Goal: Submit feedback/report problem: Submit feedback/report problem

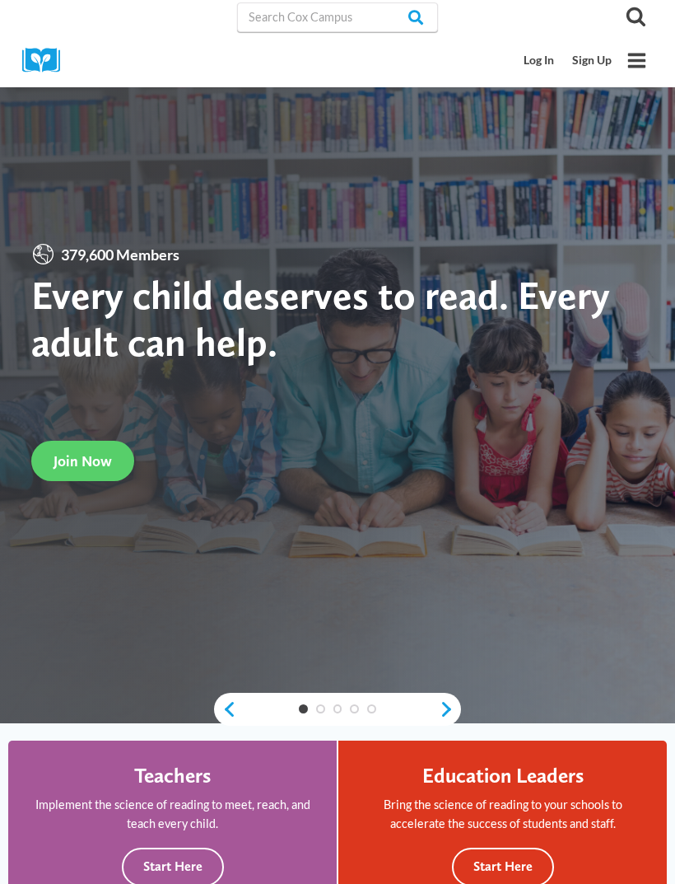
click at [536, 60] on link "Log In" at bounding box center [540, 60] width 49 height 30
click at [591, 57] on link "Sign Up" at bounding box center [592, 60] width 58 height 30
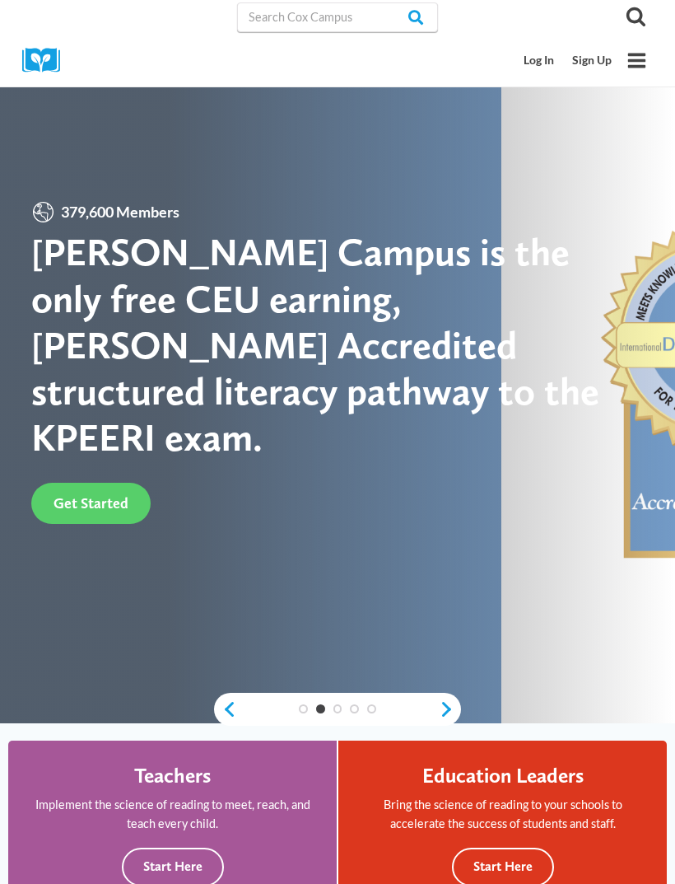
click at [588, 69] on link "Sign Up" at bounding box center [592, 60] width 58 height 30
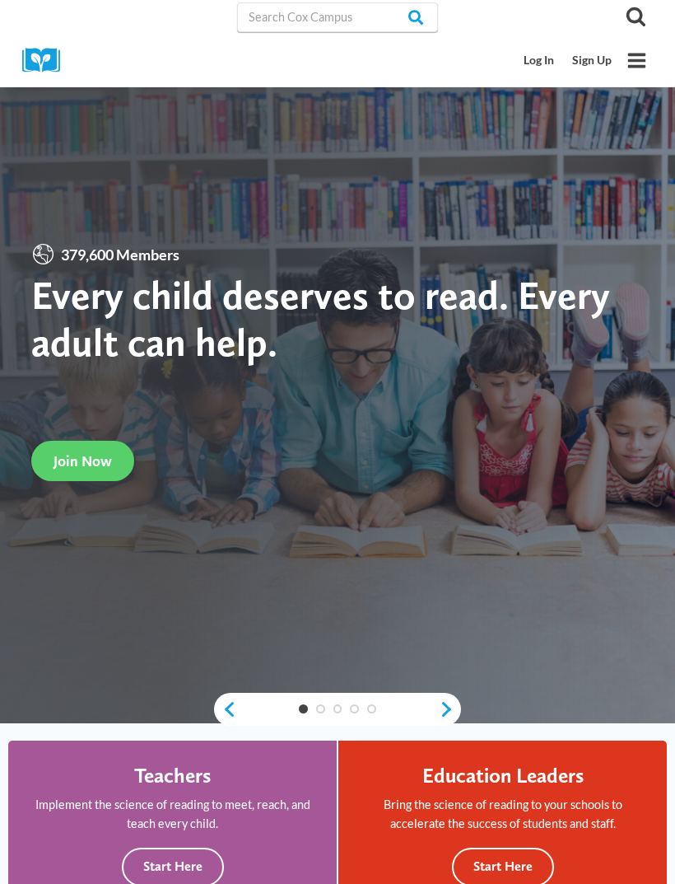
click at [638, 66] on icon "Open menu" at bounding box center [638, 60] width 18 height 15
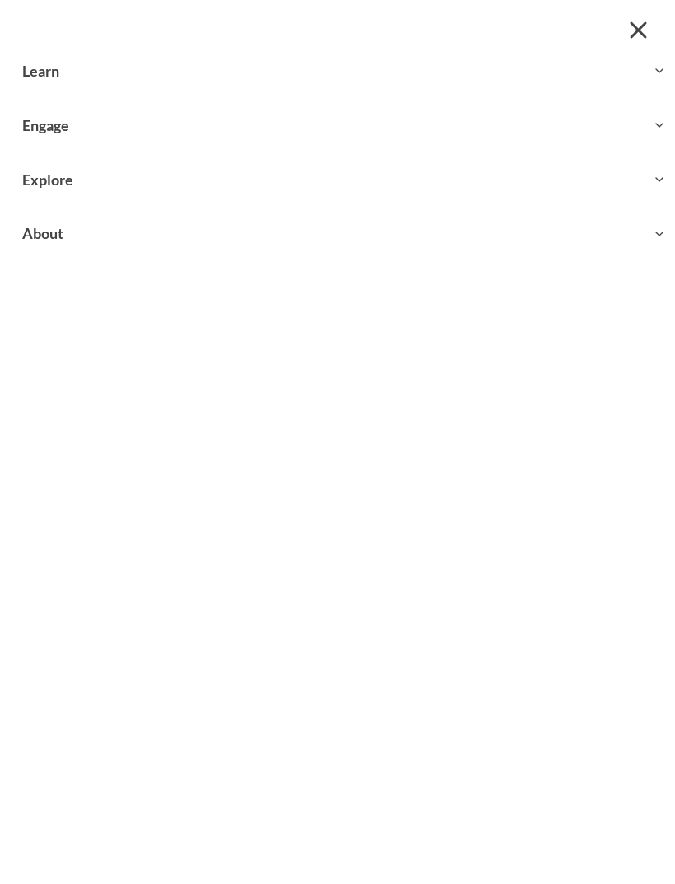
click at [659, 75] on icon "Expand" at bounding box center [659, 70] width 13 height 13
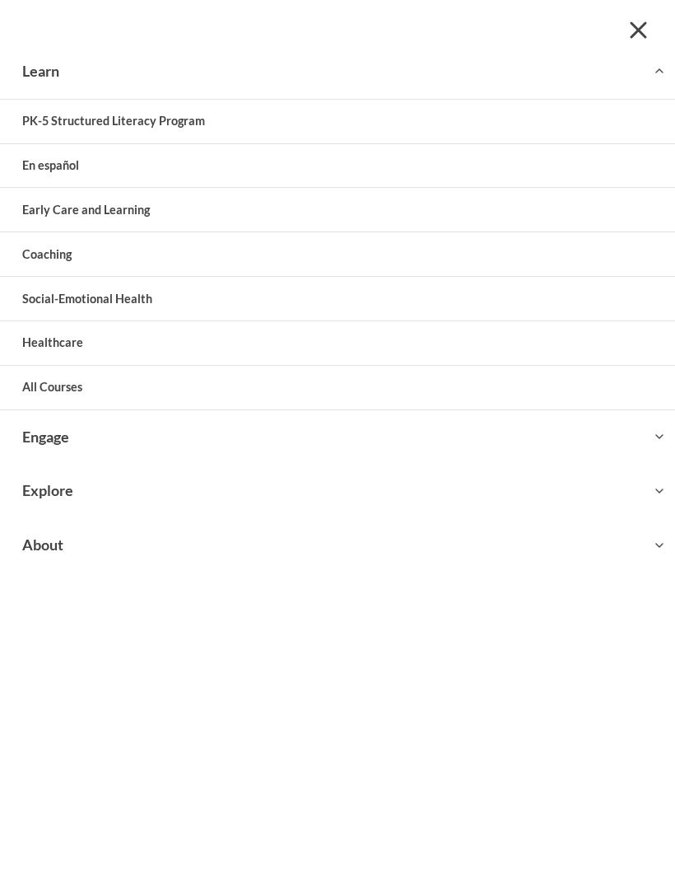
click at [633, 132] on link "PK-5 Structured Literacy Program" at bounding box center [337, 122] width 675 height 44
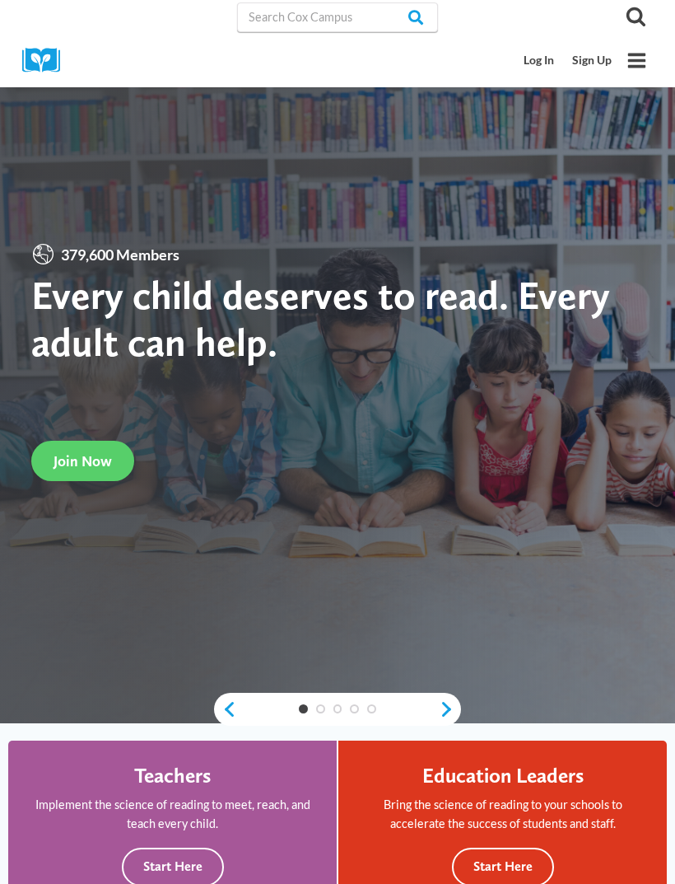
click at [649, 213] on div at bounding box center [337, 391] width 675 height 663
click at [540, 74] on link "Log In" at bounding box center [540, 60] width 49 height 30
click at [591, 67] on link "Sign Up" at bounding box center [592, 60] width 58 height 30
click at [627, 52] on icon "Toggle Menu" at bounding box center [637, 60] width 21 height 21
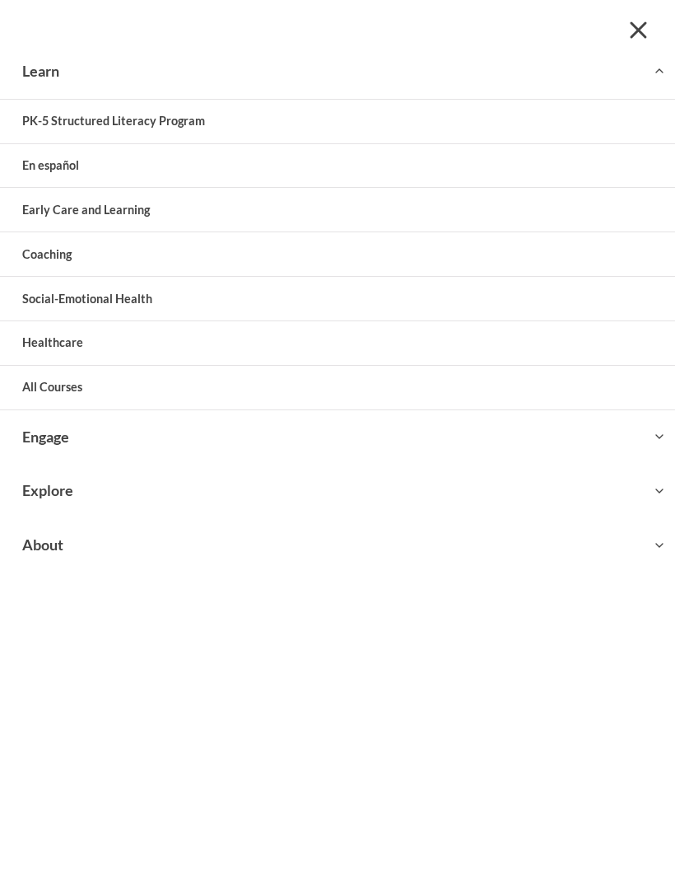
click at [130, 210] on link "Early Care and Learning" at bounding box center [337, 210] width 675 height 44
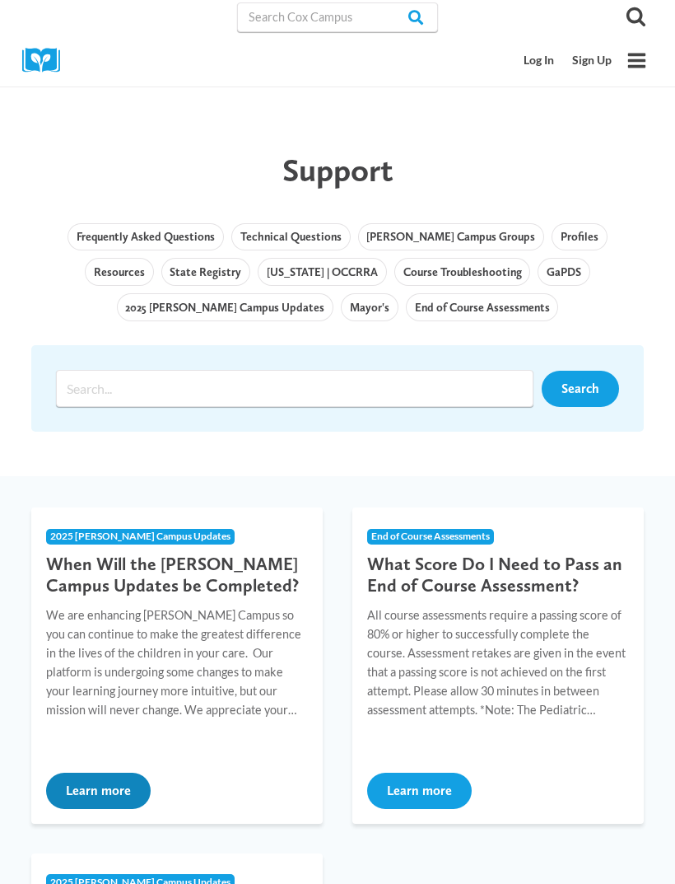
click at [129, 796] on button "Learn more" at bounding box center [98, 791] width 105 height 36
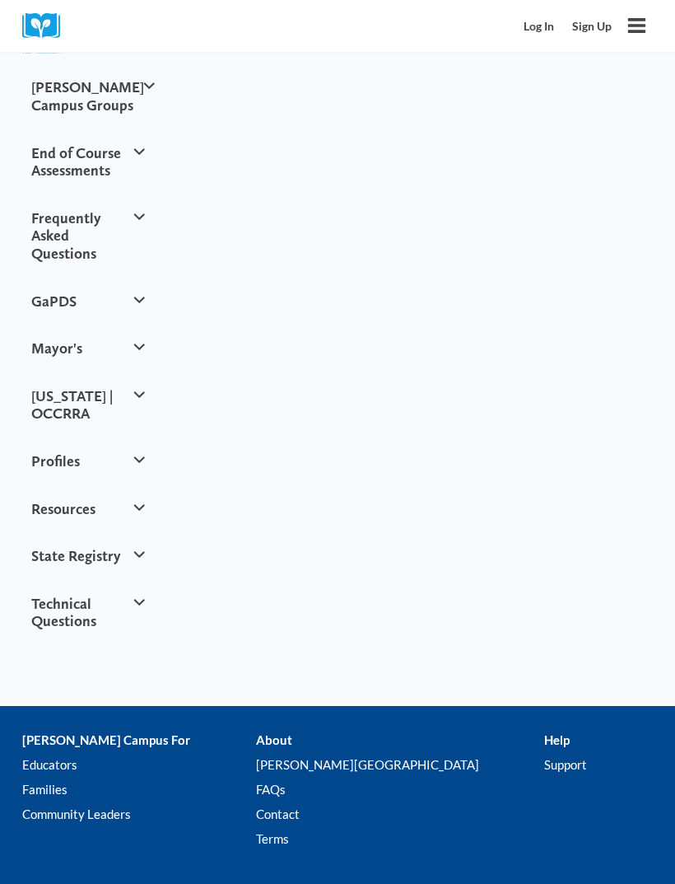
scroll to position [824, 0]
click at [307, 802] on link "Contact" at bounding box center [400, 814] width 289 height 25
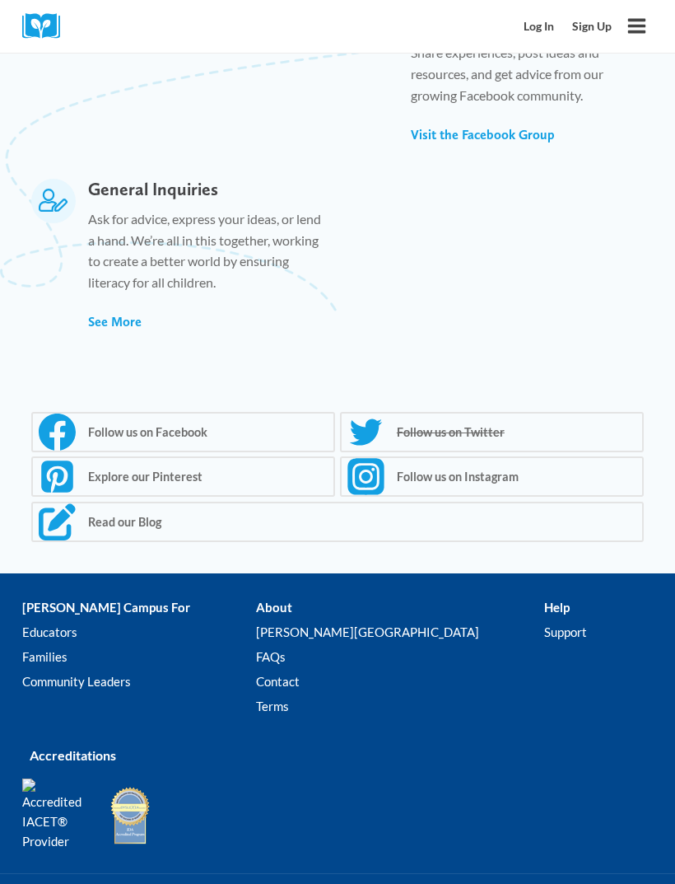
scroll to position [1214, 0]
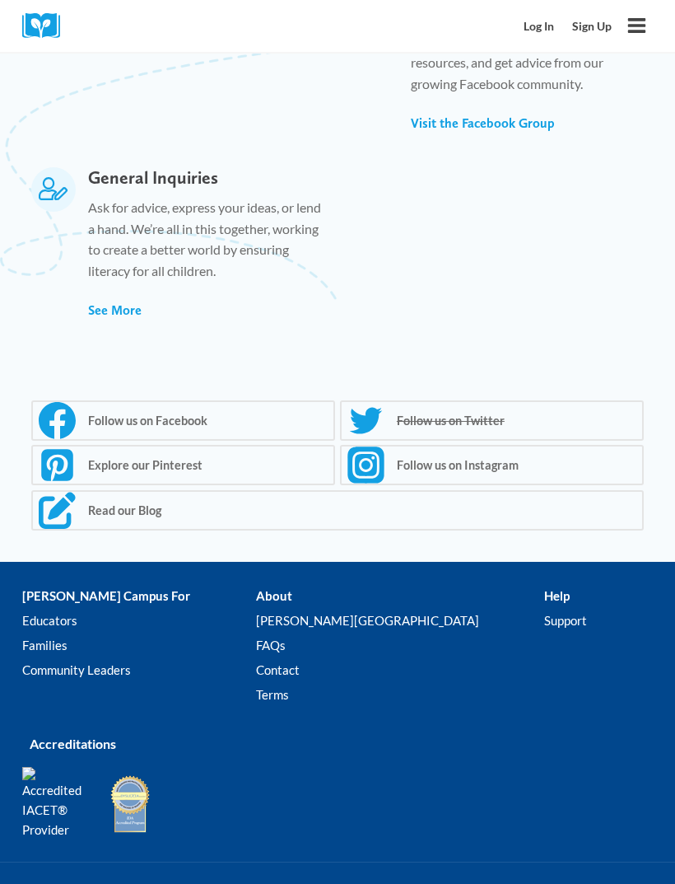
click at [544, 610] on link "Support" at bounding box center [598, 622] width 109 height 25
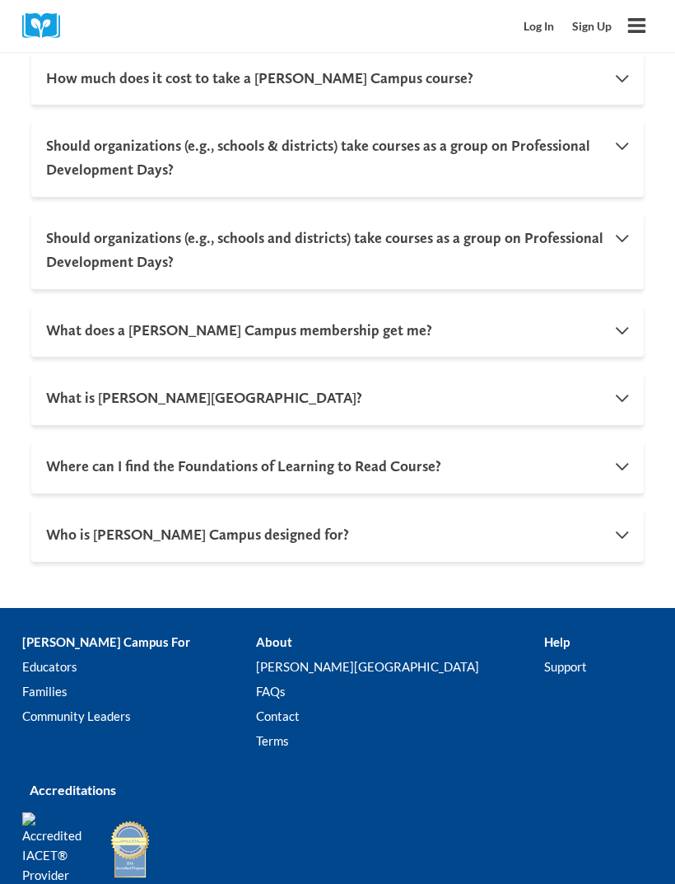
scroll to position [1766, 0]
click at [306, 705] on link "Contact" at bounding box center [400, 716] width 289 height 25
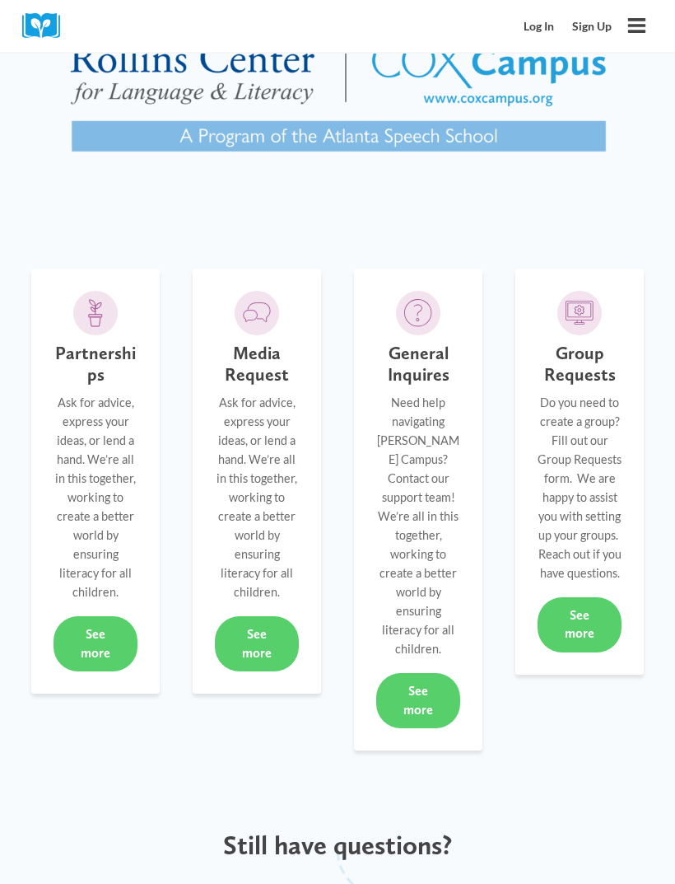
scroll to position [156, 0]
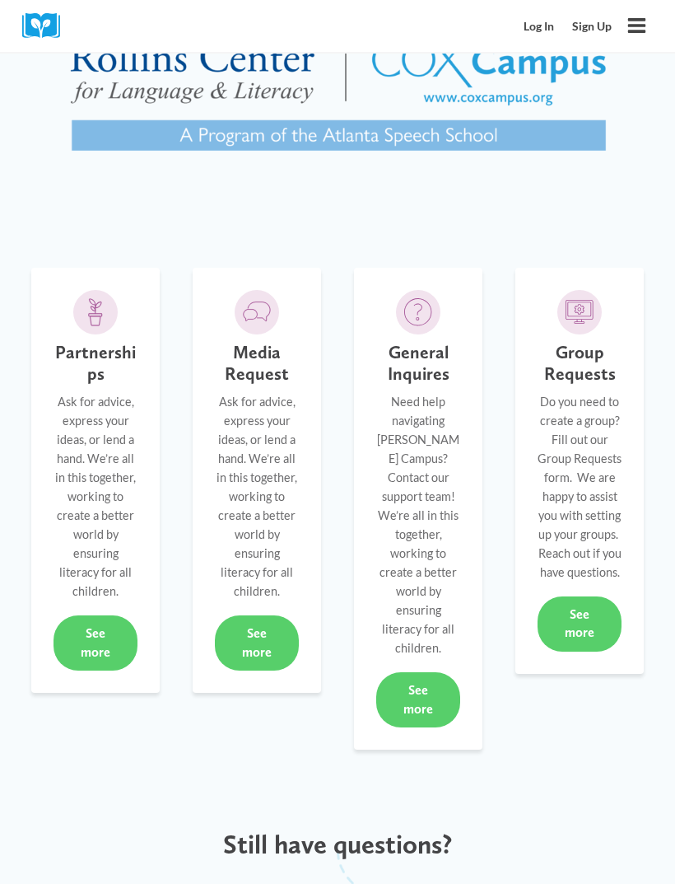
click at [423, 680] on link "See more" at bounding box center [418, 700] width 84 height 54
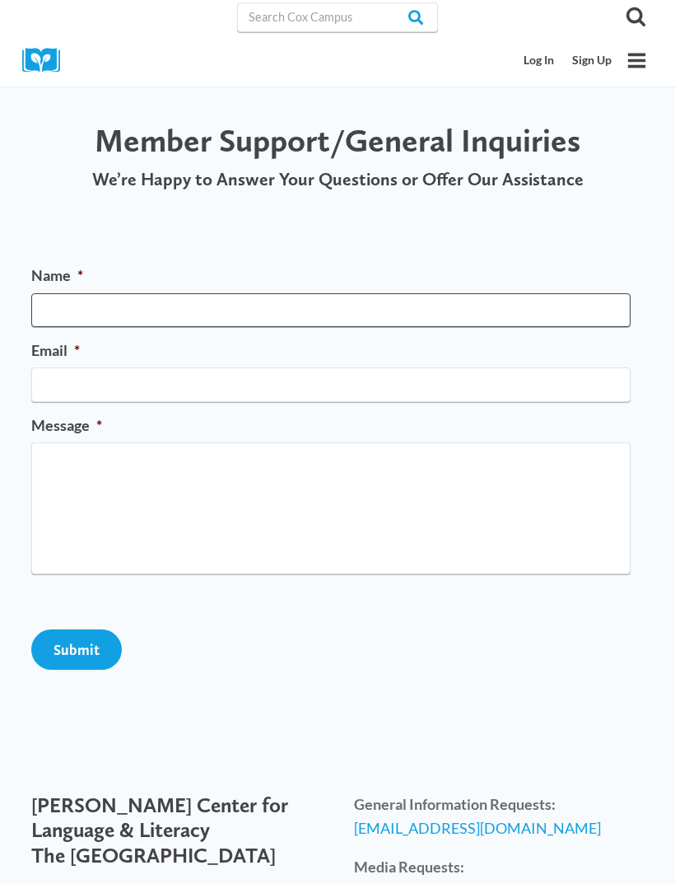
click at [449, 323] on input "Name *" at bounding box center [331, 310] width 600 height 34
type input "[PERSON_NAME]"
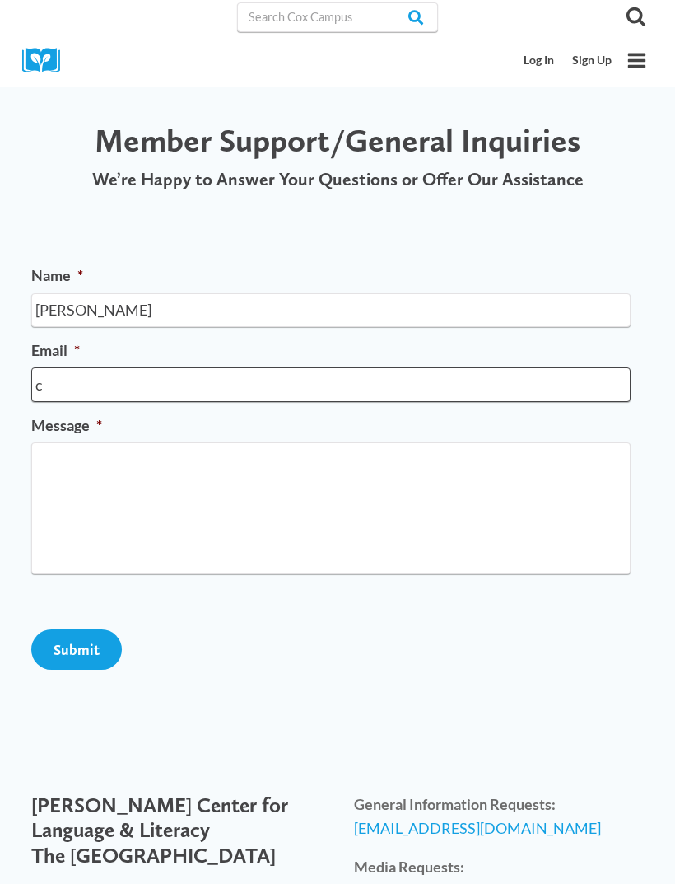
type input "ch"
type input "[EMAIL_ADDRESS][DOMAIN_NAME]"
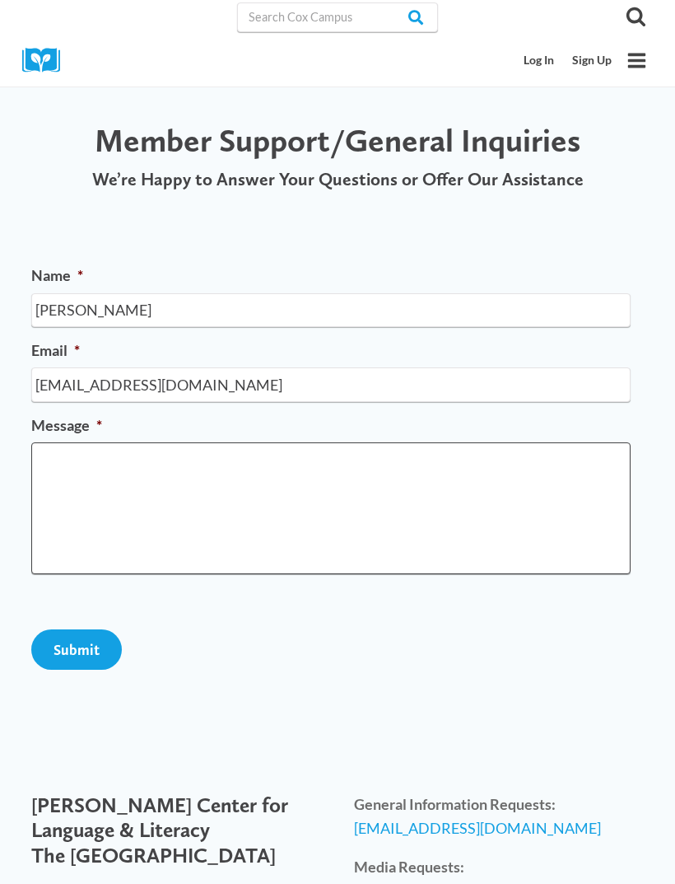
click at [89, 526] on textarea "Message *" at bounding box center [331, 508] width 600 height 132
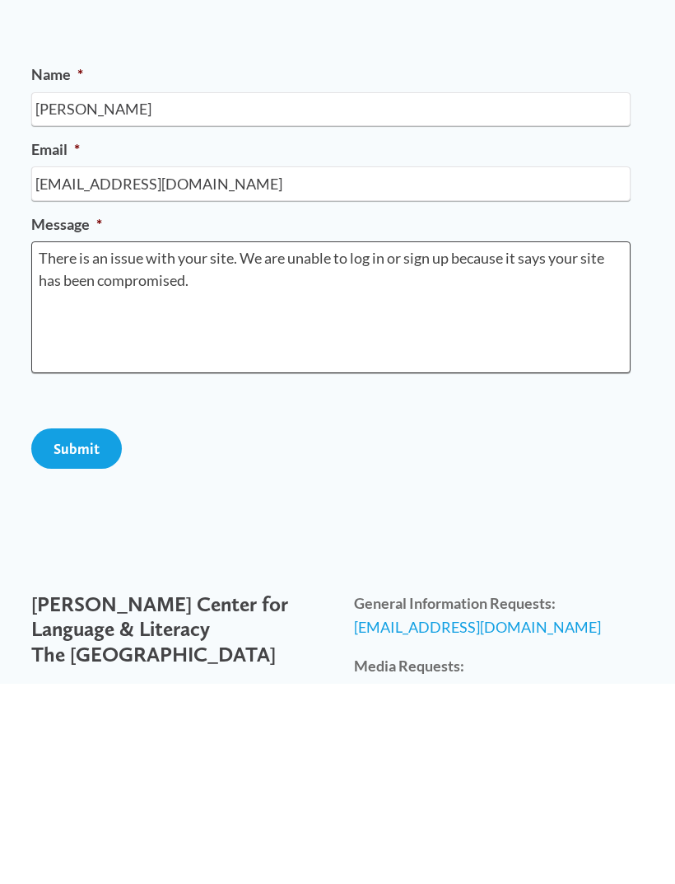
type textarea "There is an issue with your site. We are unable to log in or sign up because it…"
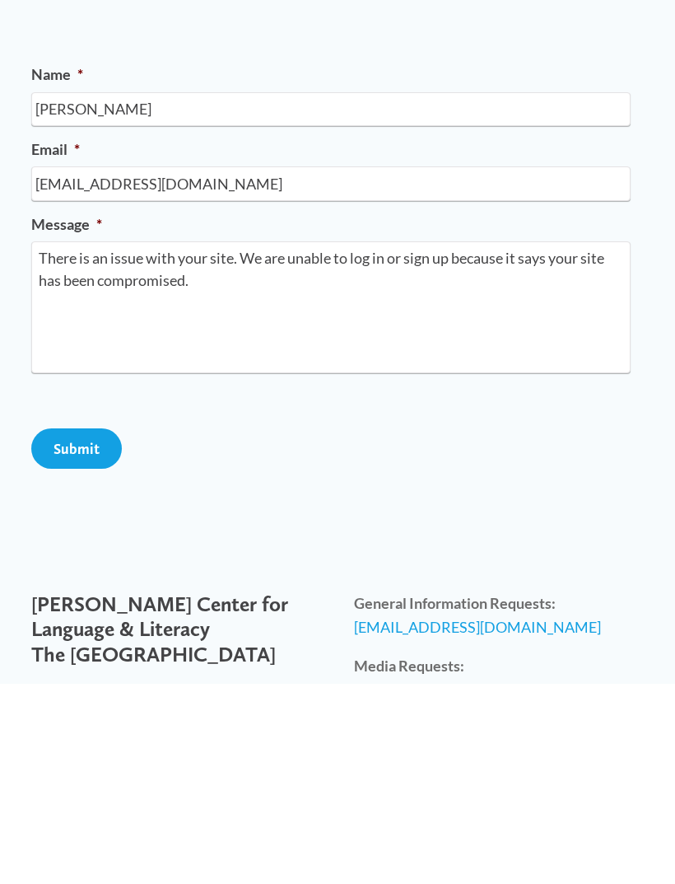
click at [93, 629] on input "Submit" at bounding box center [76, 649] width 91 height 40
